Goal: Communication & Community: Participate in discussion

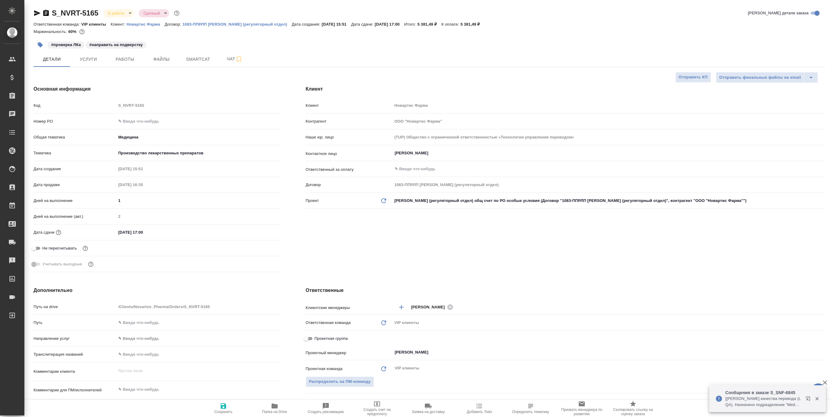
select select "RU"
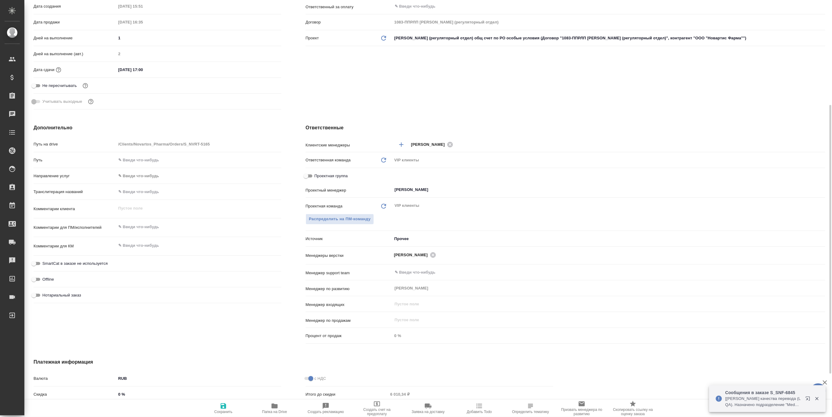
click at [272, 406] on icon "button" at bounding box center [275, 405] width 6 height 5
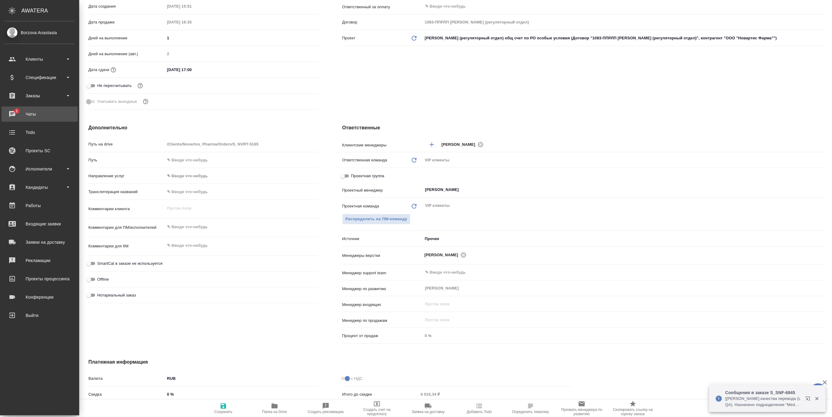
click at [12, 110] on div "Чаты" at bounding box center [40, 113] width 70 height 9
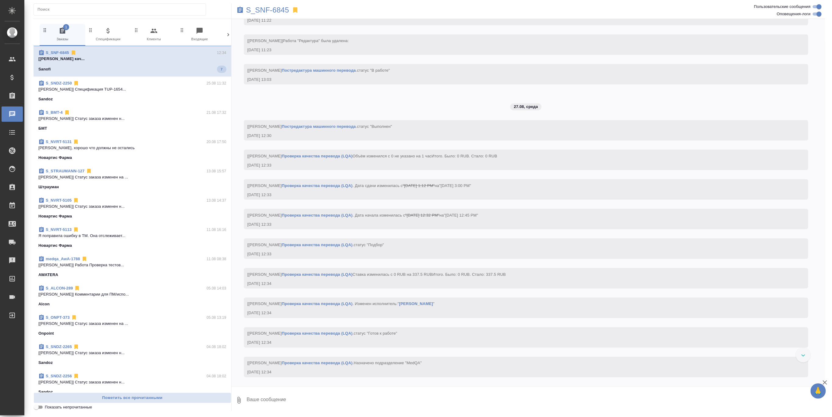
scroll to position [1652, 0]
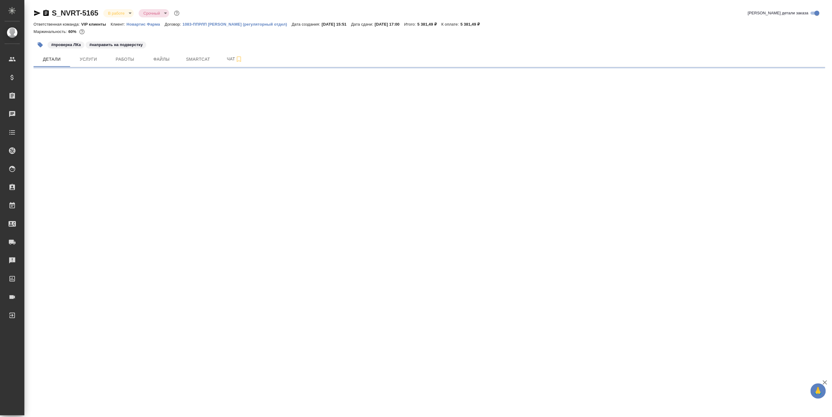
select select "RU"
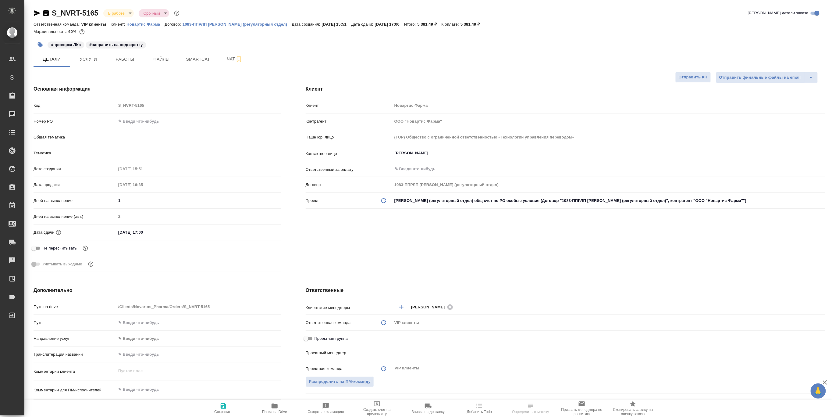
type textarea "x"
type input "[PERSON_NAME]"
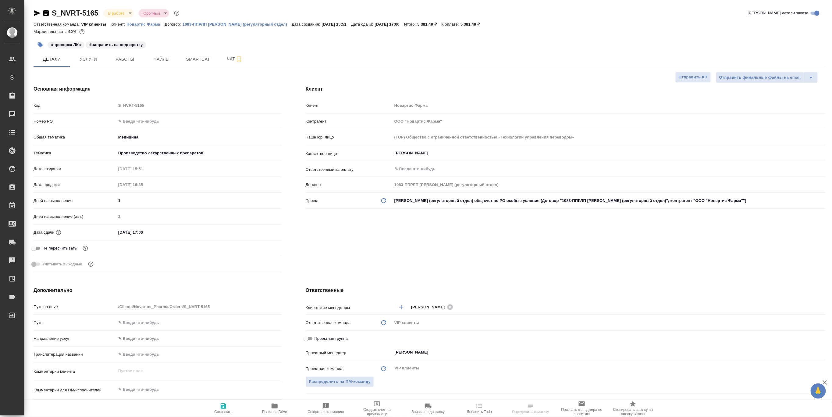
type textarea "x"
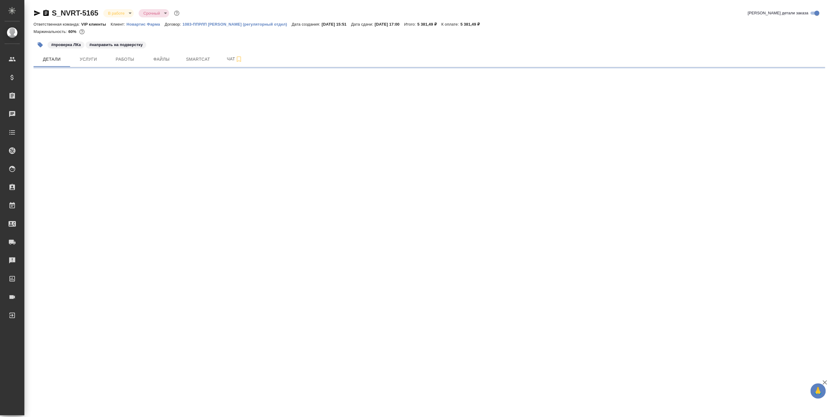
select select "RU"
